Goal: Task Accomplishment & Management: Manage account settings

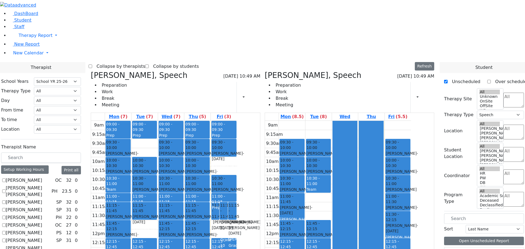
select select "212"
select select "3"
drag, startPoint x: 460, startPoint y: 206, endPoint x: 455, endPoint y: 208, distance: 4.8
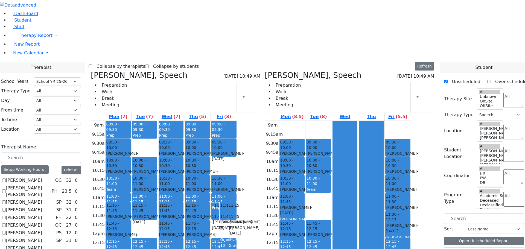
drag, startPoint x: 457, startPoint y: 208, endPoint x: 256, endPoint y: 195, distance: 201.9
drag, startPoint x: 256, startPoint y: 195, endPoint x: 259, endPoint y: 199, distance: 5.4
click at [237, 199] on div "9am 9:15am 9:30am 9:45am 10am 10:15am 10:30am 10:45am 11am 11:15am 11:30am 11:4…" at bounding box center [164, 229] width 146 height 216
click at [266, 194] on button "Delete Schedule" at bounding box center [278, 195] width 36 height 8
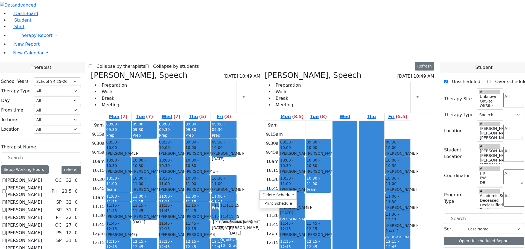
click at [266, 194] on button "Delete Schedule" at bounding box center [278, 195] width 36 height 8
click at [251, 198] on button "Delete Schedule" at bounding box center [264, 197] width 36 height 8
click at [251, 196] on button "Delete Schedule" at bounding box center [264, 197] width 36 height 8
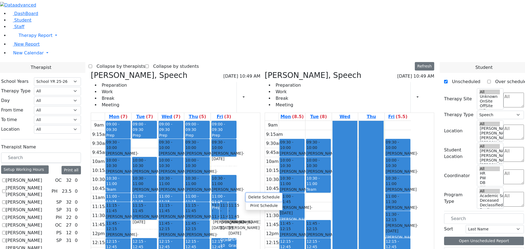
click at [251, 196] on button "Delete Schedule" at bounding box center [264, 197] width 36 height 8
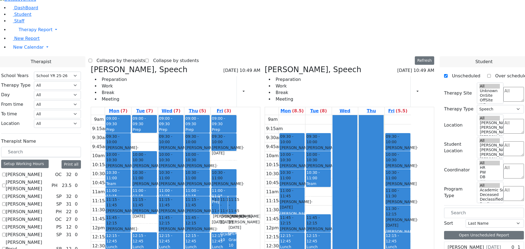
scroll to position [7, 0]
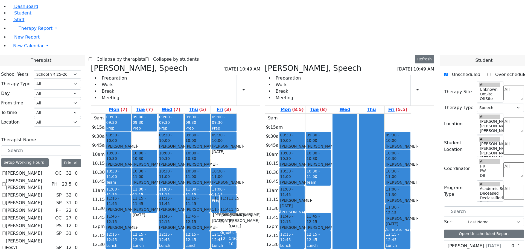
drag, startPoint x: 251, startPoint y: 209, endPoint x: 256, endPoint y: 248, distance: 39.4
click at [258, 229] on button "Delete Schedule" at bounding box center [270, 231] width 36 height 8
click at [263, 230] on button "Delete Schedule" at bounding box center [270, 231] width 36 height 8
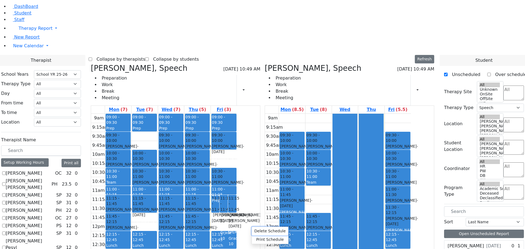
click at [263, 230] on button "Delete Schedule" at bounding box center [270, 231] width 36 height 8
click at [431, 55] on button "Refresh" at bounding box center [424, 59] width 19 height 8
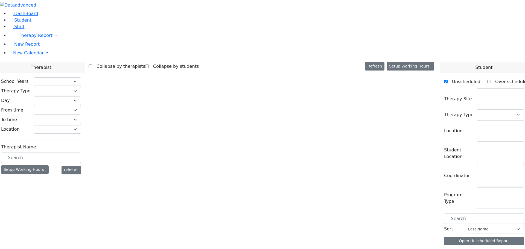
scroll to position [7, 0]
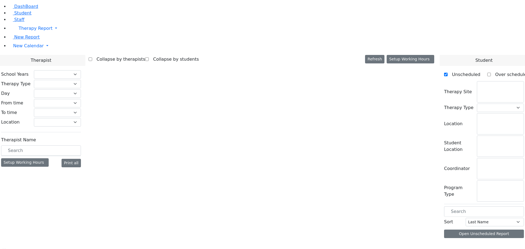
checkbox input "false"
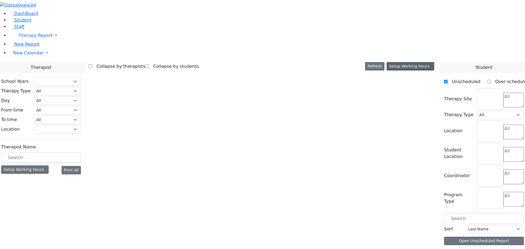
select select "212"
